Goal: Obtain resource: Obtain resource

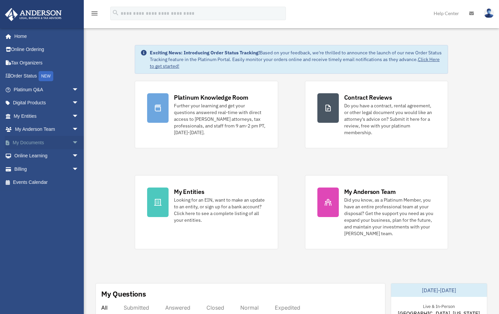
click at [72, 144] on span "arrow_drop_down" at bounding box center [78, 143] width 13 height 14
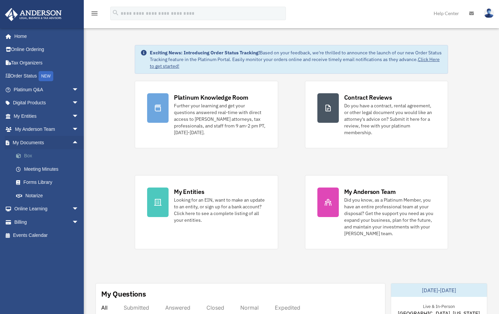
click at [29, 156] on link "Box" at bounding box center [48, 155] width 79 height 13
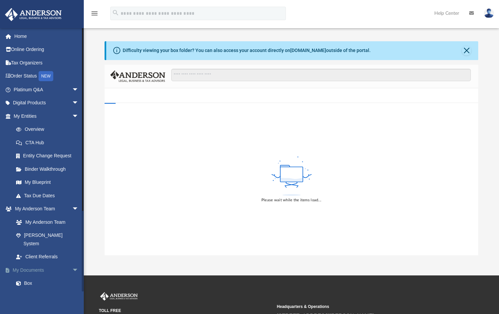
click at [73, 263] on span "arrow_drop_down" at bounding box center [78, 270] width 13 height 14
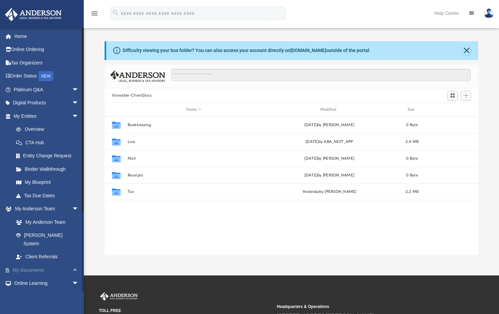
scroll to position [147, 369]
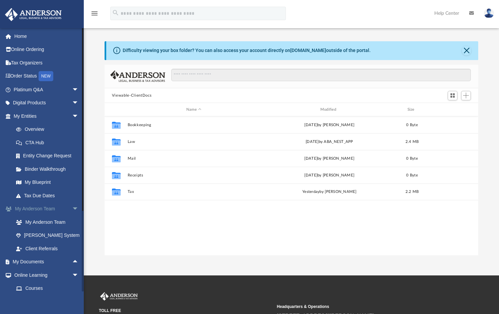
click at [72, 208] on span "arrow_drop_down" at bounding box center [78, 209] width 13 height 14
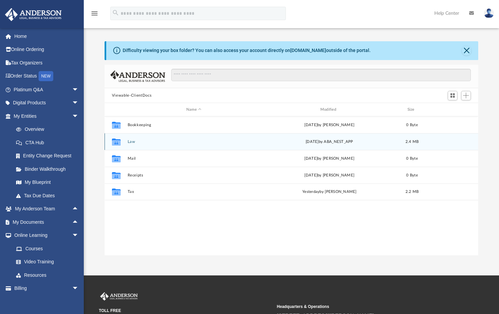
click at [169, 139] on div "Collaborated Folder Law [DATE] by ABA_NEST_APP 2.4 MB" at bounding box center [292, 141] width 374 height 17
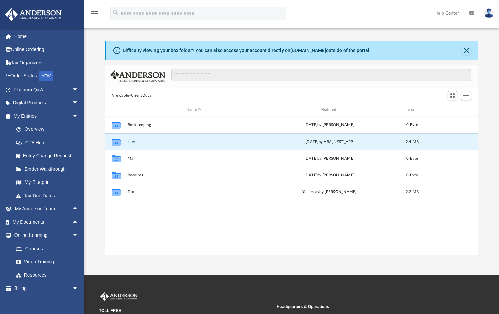
click at [169, 139] on div "Collaborated Folder Law [DATE] by ABA_NEST_APP 2.4 MB" at bounding box center [292, 141] width 374 height 17
click at [149, 142] on button "Law" at bounding box center [193, 141] width 133 height 4
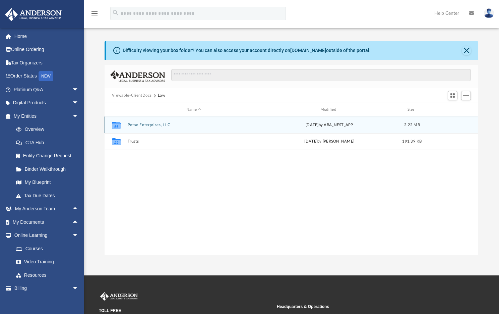
click at [158, 123] on button "Potoo Enterprises, LLC" at bounding box center [193, 125] width 133 height 4
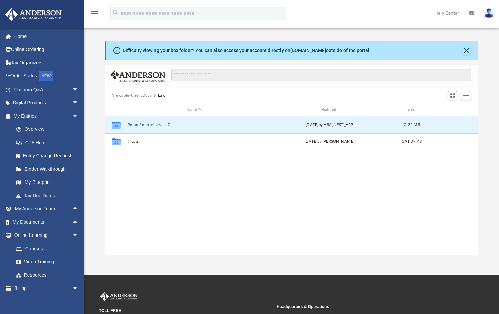
click at [158, 123] on button "Potoo Enterprises, LLC" at bounding box center [193, 125] width 133 height 4
click at [157, 123] on button "Initial Docs" at bounding box center [193, 125] width 133 height 4
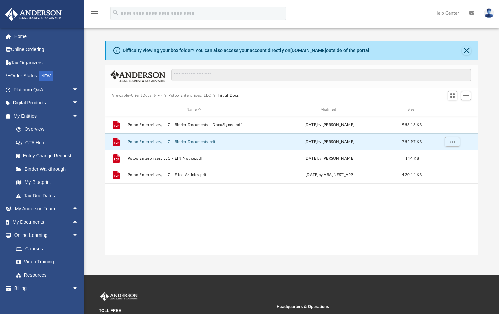
click at [152, 139] on button "Potoo Enterprises, LLC - Binder Documents.pdf" at bounding box center [193, 141] width 133 height 4
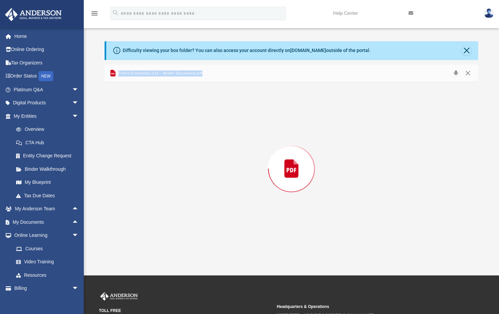
click at [152, 139] on div "Preview" at bounding box center [292, 168] width 374 height 173
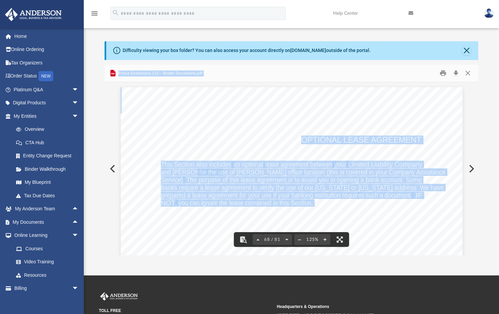
click at [180, 131] on div "OPTIONAL LEASE AGREEMENT This Section also includes an optional lease agreement…" at bounding box center [292, 308] width 342 height 442
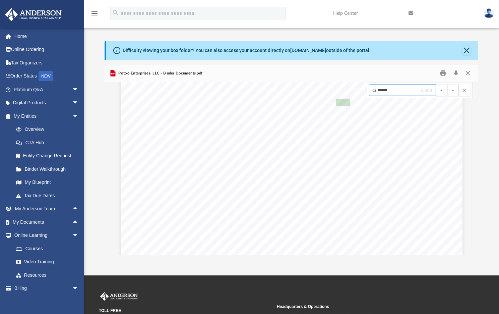
type input "******"
click at [447, 84] on button "File preview" at bounding box center [452, 89] width 11 height 11
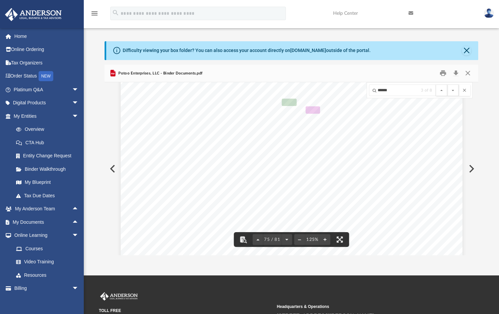
click at [214, 147] on div "Assignment of Membership Interest In this section, you will maintain any assign…" at bounding box center [292, 250] width 342 height 442
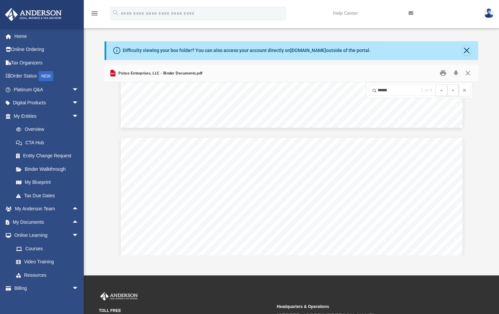
scroll to position [35228, 0]
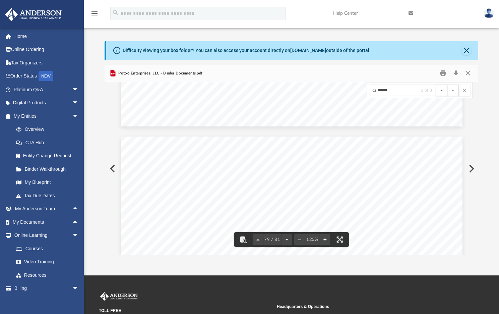
click at [468, 72] on button "Close" at bounding box center [468, 73] width 12 height 10
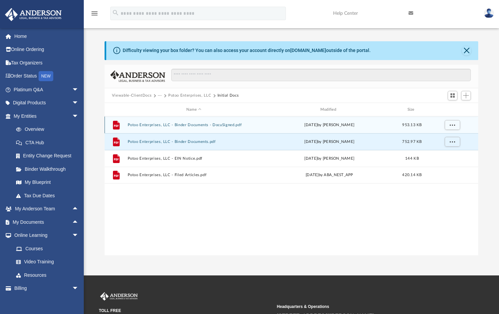
click at [263, 127] on div "File Potoo Enterprises, LLC - Binder Documents - DocuSigned.pdf [DATE] by [PERS…" at bounding box center [292, 124] width 374 height 17
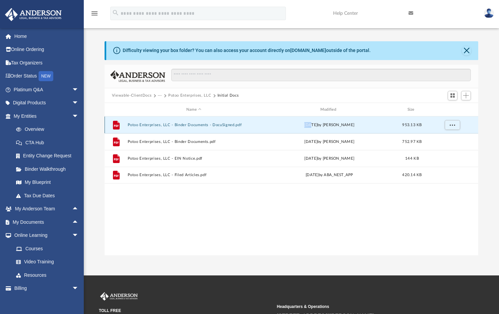
click at [263, 127] on div "File Potoo Enterprises, LLC - Binder Documents - DocuSigned.pdf [DATE] by [PERS…" at bounding box center [292, 124] width 374 height 17
click at [242, 126] on button "Potoo Enterprises, LLC - Binder Documents - DocuSigned.pdf" at bounding box center [193, 125] width 133 height 4
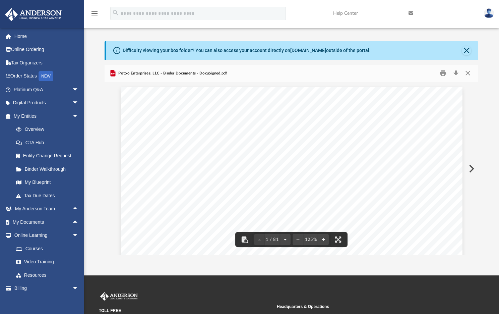
click at [472, 166] on button "Preview" at bounding box center [470, 168] width 15 height 19
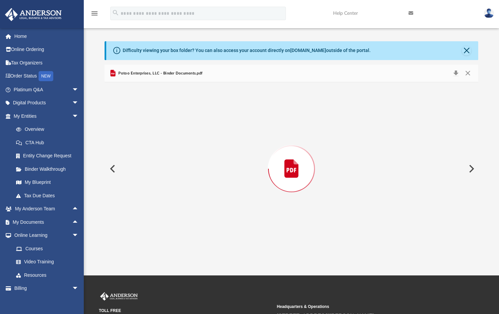
scroll to position [35278, 0]
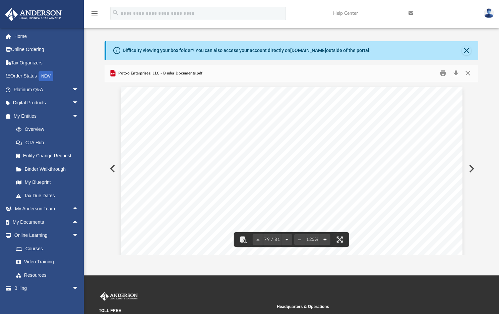
click at [111, 166] on button "Preview" at bounding box center [112, 168] width 15 height 19
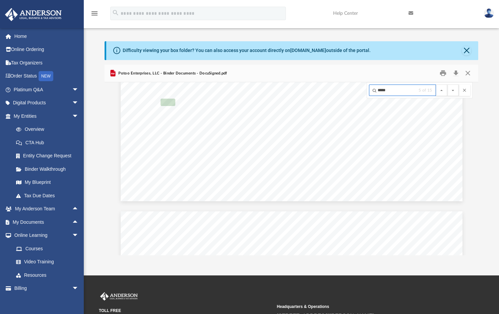
scroll to position [12540, 0]
type input "*****"
click at [447, 84] on button "File preview" at bounding box center [452, 89] width 11 height 11
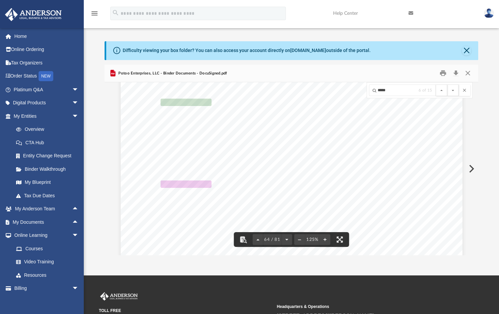
click at [401, 154] on div "Operating Agreement of Potoo Enterprises, LLC Page 51 of 51 their successors, a…" at bounding box center [292, 54] width 342 height 442
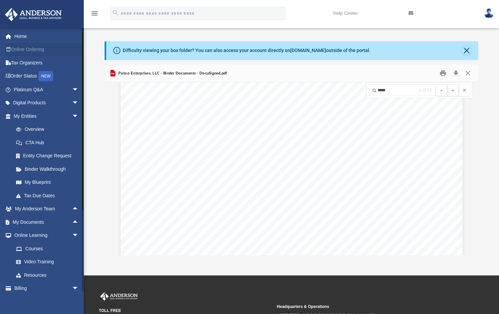
click at [36, 48] on link "Online Ordering" at bounding box center [47, 49] width 84 height 13
